Goal: Transaction & Acquisition: Book appointment/travel/reservation

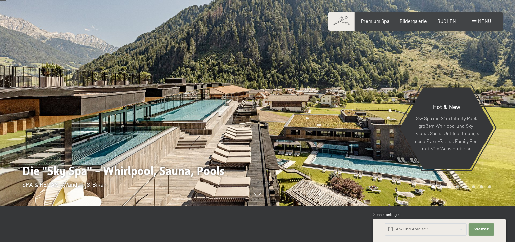
scroll to position [36, 0]
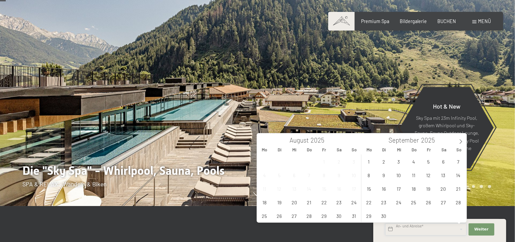
click at [412, 229] on input "text" at bounding box center [425, 229] width 81 height 12
click at [368, 217] on span "29" at bounding box center [368, 215] width 13 height 13
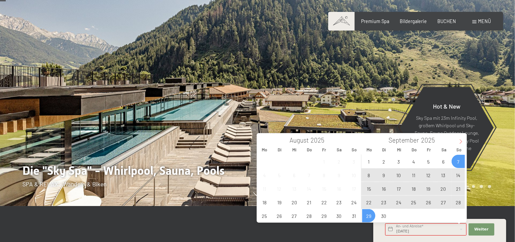
click at [461, 144] on icon at bounding box center [461, 141] width 5 height 5
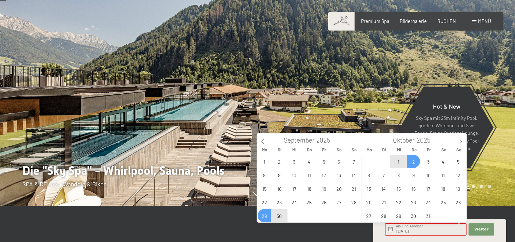
click at [415, 163] on span "2" at bounding box center [413, 161] width 13 height 13
type input "Mo. 29.09.2025 - Do. 02.10.2025"
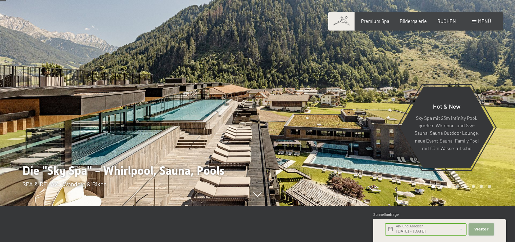
click at [484, 233] on button "Weiter Adressfelder ausblenden" at bounding box center [482, 229] width 26 height 12
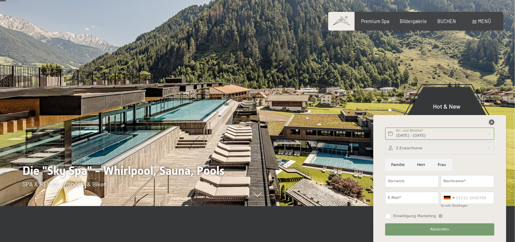
click at [491, 123] on icon at bounding box center [491, 121] width 5 height 5
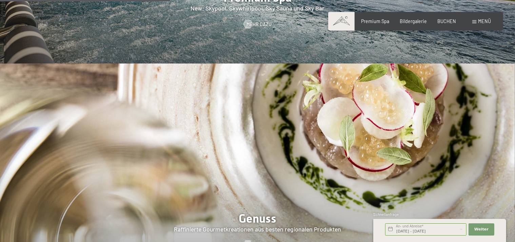
scroll to position [896, 0]
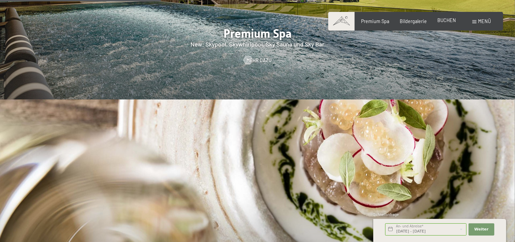
click at [439, 22] on span "BUCHEN" at bounding box center [447, 20] width 19 height 6
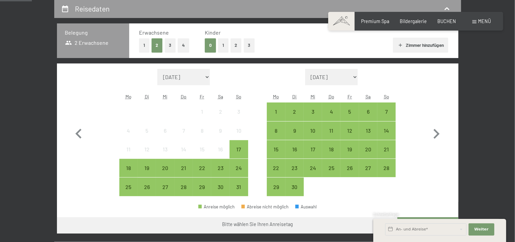
scroll to position [143, 0]
click at [274, 188] on div "29" at bounding box center [276, 192] width 17 height 17
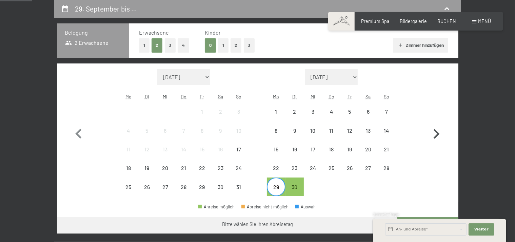
click at [435, 134] on icon "button" at bounding box center [437, 134] width 20 height 20
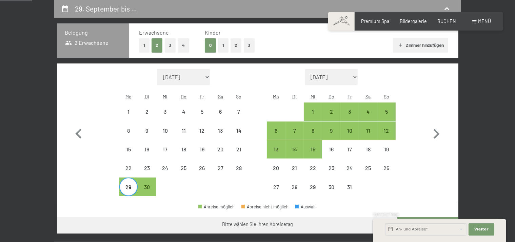
select select "[DATE]"
click at [314, 110] on div "1" at bounding box center [313, 117] width 17 height 17
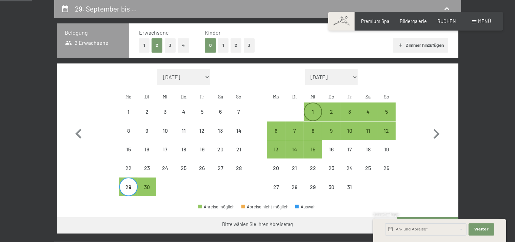
select select "[DATE]"
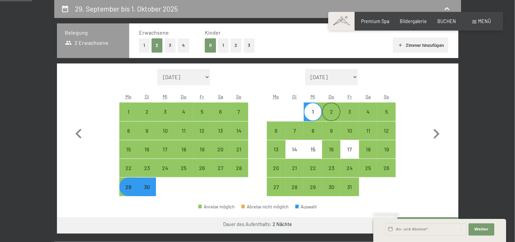
click at [335, 107] on div "2" at bounding box center [331, 111] width 17 height 17
select select "[DATE]"
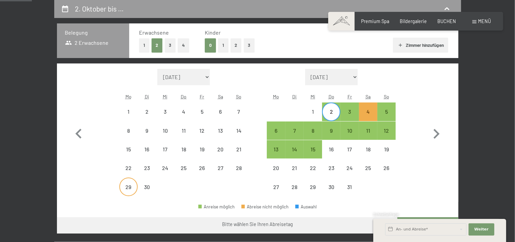
click at [125, 185] on div "29" at bounding box center [128, 192] width 17 height 17
select select "[DATE]"
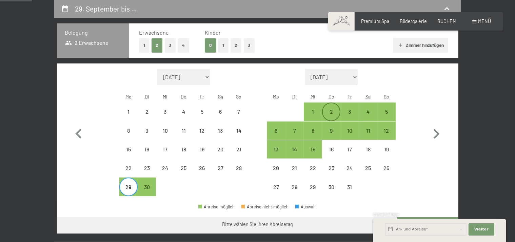
click at [331, 111] on div "2" at bounding box center [331, 117] width 17 height 17
select select "[DATE]"
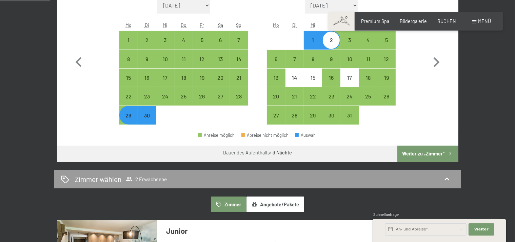
click at [435, 150] on button "Weiter zu „Zimmer“" at bounding box center [428, 154] width 61 height 16
select select "[DATE]"
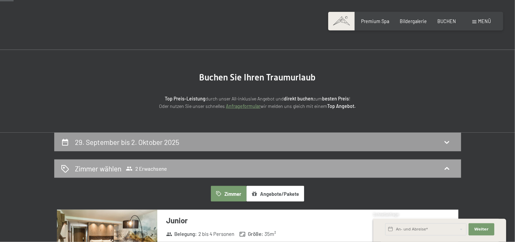
scroll to position [0, 0]
